Goal: Navigation & Orientation: Find specific page/section

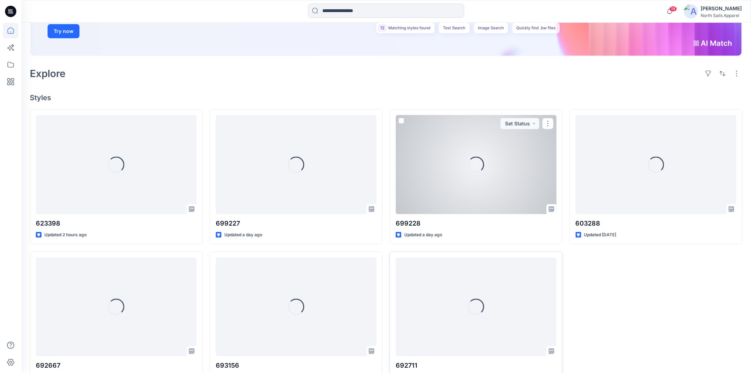
scroll to position [151, 0]
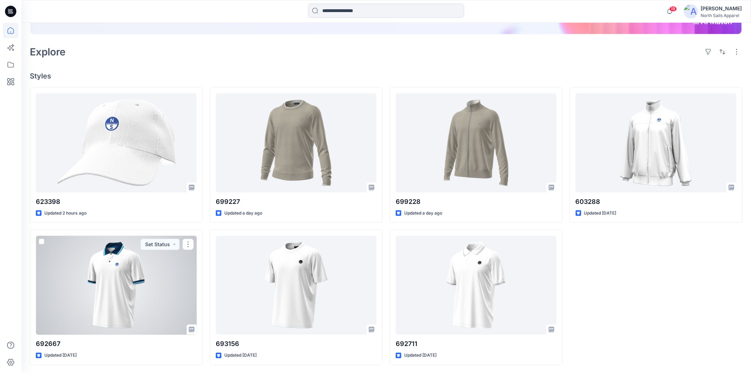
click at [146, 308] on div at bounding box center [116, 285] width 161 height 99
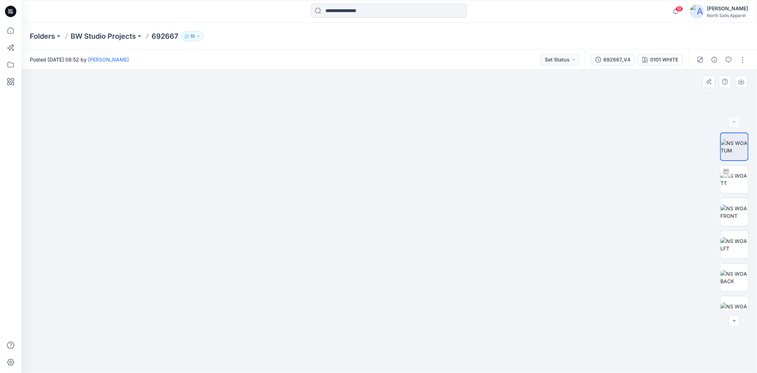
drag, startPoint x: 349, startPoint y: 281, endPoint x: 381, endPoint y: 89, distance: 194.9
drag, startPoint x: 359, startPoint y: 288, endPoint x: 355, endPoint y: 96, distance: 191.6
drag, startPoint x: 334, startPoint y: 271, endPoint x: 330, endPoint y: 200, distance: 71.1
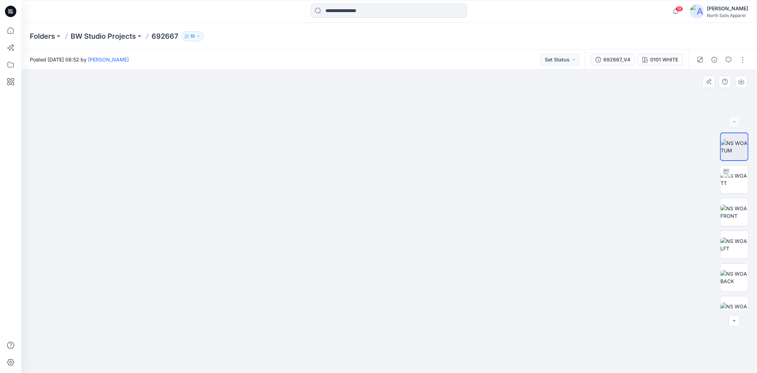
click at [105, 34] on p "BW Studio Projects" at bounding box center [103, 36] width 65 height 10
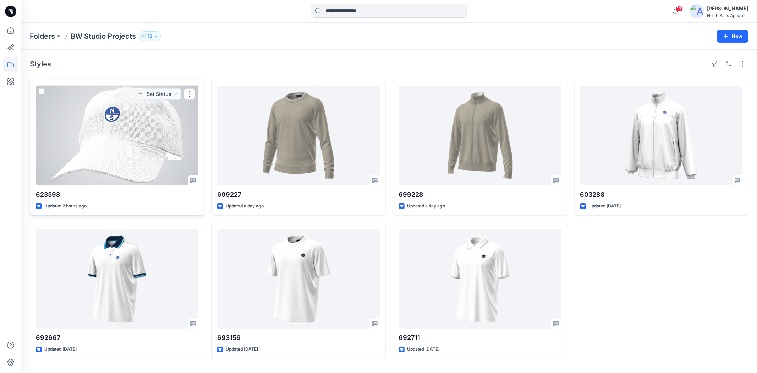
drag, startPoint x: 136, startPoint y: 135, endPoint x: 158, endPoint y: 140, distance: 22.5
click at [136, 134] on div at bounding box center [117, 135] width 162 height 100
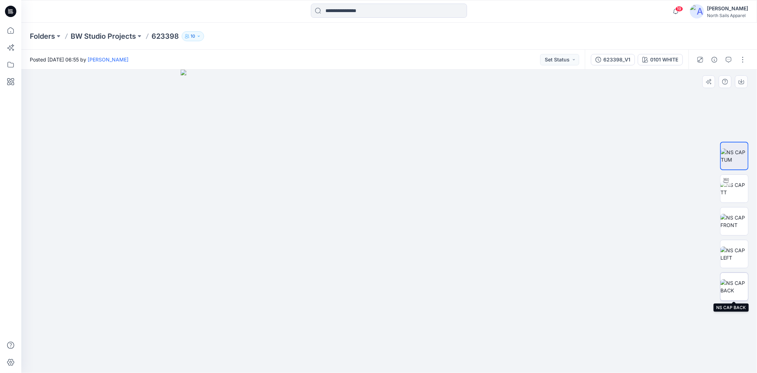
click at [737, 283] on img at bounding box center [734, 286] width 28 height 15
click at [93, 34] on p "BW Studio Projects" at bounding box center [103, 36] width 65 height 10
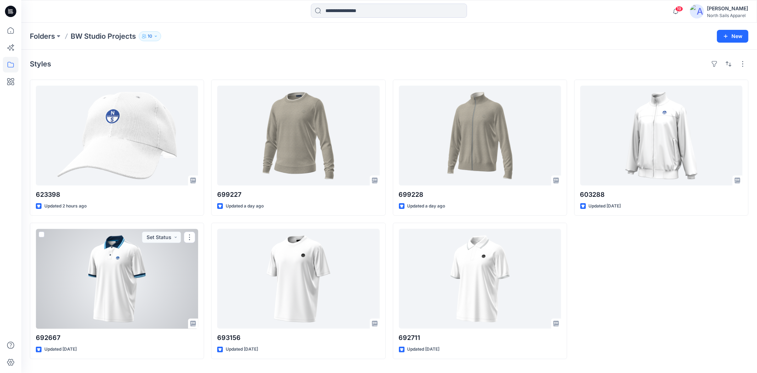
click at [144, 294] on div at bounding box center [117, 278] width 162 height 100
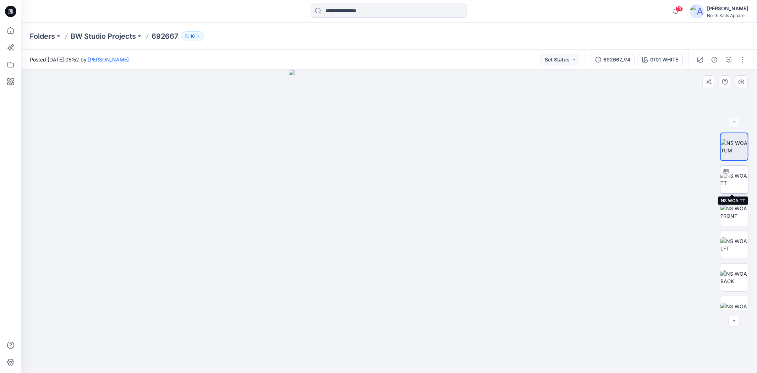
click at [734, 182] on img at bounding box center [734, 179] width 28 height 15
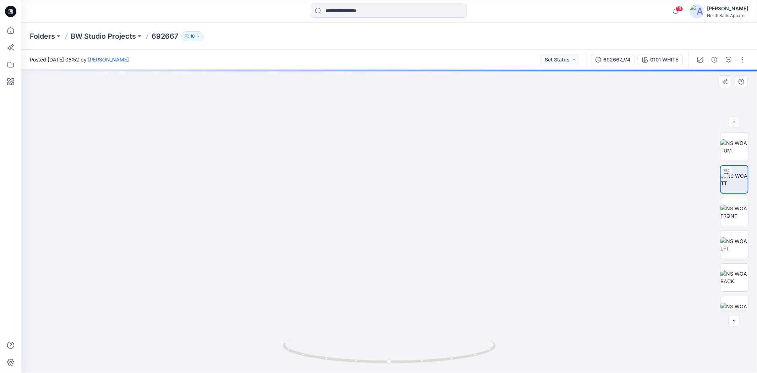
drag, startPoint x: 397, startPoint y: 284, endPoint x: 408, endPoint y: 135, distance: 149.7
click at [405, 134] on img at bounding box center [389, 28] width 692 height 690
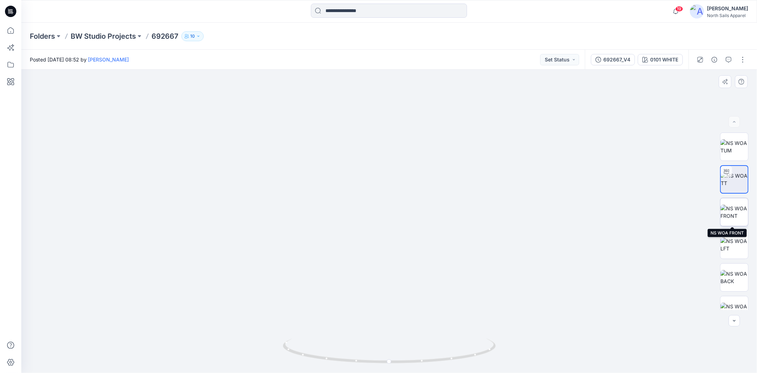
drag, startPoint x: 741, startPoint y: 212, endPoint x: 738, endPoint y: 224, distance: 12.2
click at [741, 212] on img at bounding box center [734, 211] width 28 height 15
drag, startPoint x: 395, startPoint y: 327, endPoint x: 373, endPoint y: 42, distance: 286.4
click at [371, 40] on div "Folders BW Studio Projects 692667 10 Posted [DATE] 08:52 by [PERSON_NAME] Set S…" at bounding box center [388, 198] width 735 height 350
drag, startPoint x: 433, startPoint y: 210, endPoint x: 413, endPoint y: -33, distance: 243.9
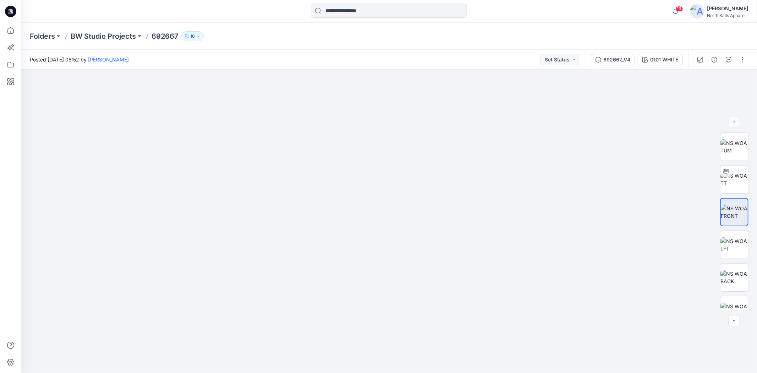
click at [413, 0] on html "19 Notifications Your style 623398 is ready 2 hours ago Your style 699227 has b…" at bounding box center [378, 186] width 757 height 373
drag, startPoint x: 454, startPoint y: 0, endPoint x: 458, endPoint y: 1, distance: 4.0
click at [456, 0] on html "19 Notifications Your style 623398 is ready 2 hours ago Your style 699227 has b…" at bounding box center [378, 186] width 757 height 373
drag, startPoint x: 393, startPoint y: 106, endPoint x: 490, endPoint y: 186, distance: 125.2
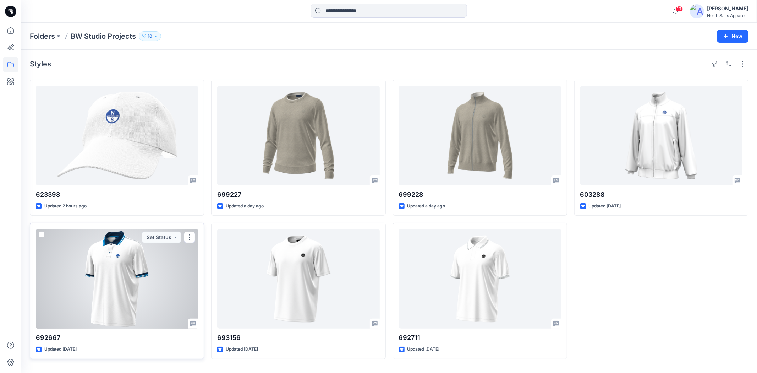
click at [137, 286] on div at bounding box center [117, 278] width 162 height 100
